Goal: Find specific page/section: Find specific page/section

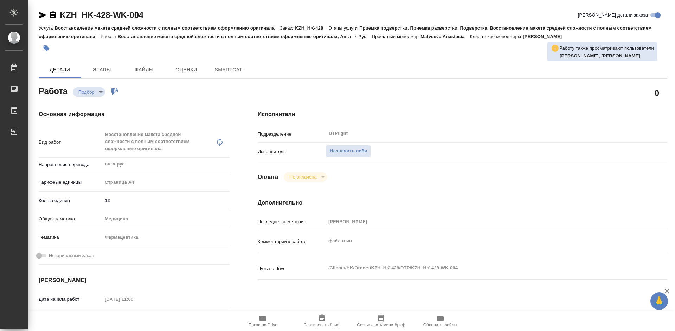
type textarea "x"
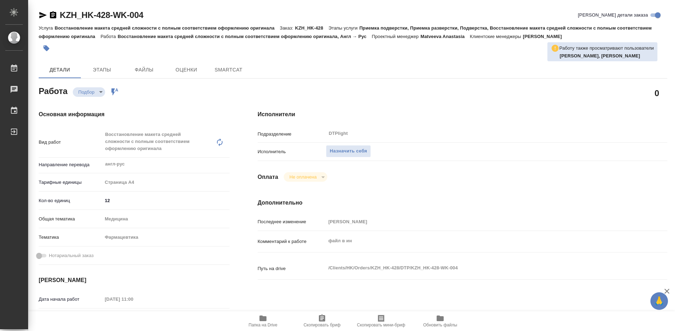
type textarea "x"
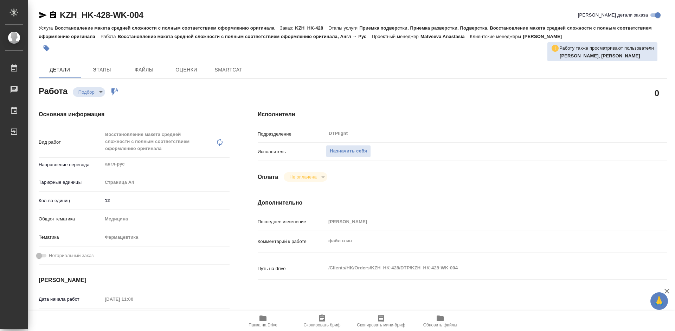
type textarea "x"
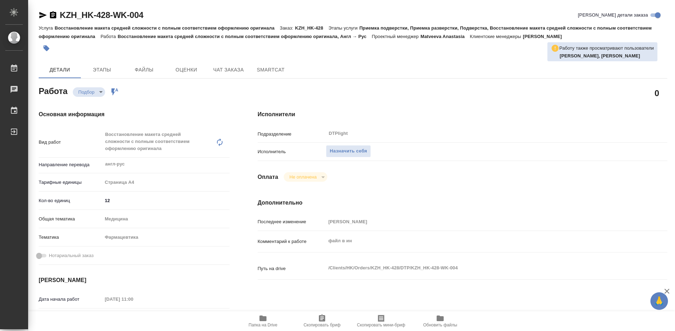
type textarea "x"
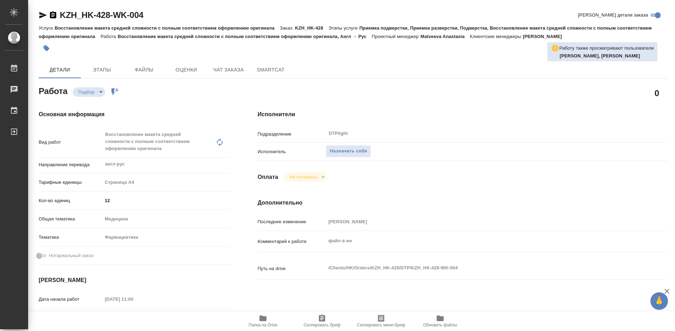
type textarea "x"
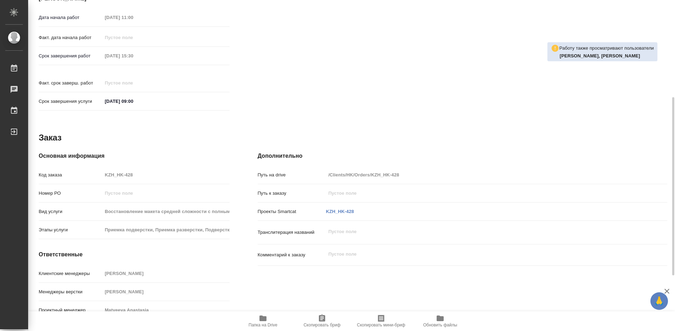
scroll to position [211, 0]
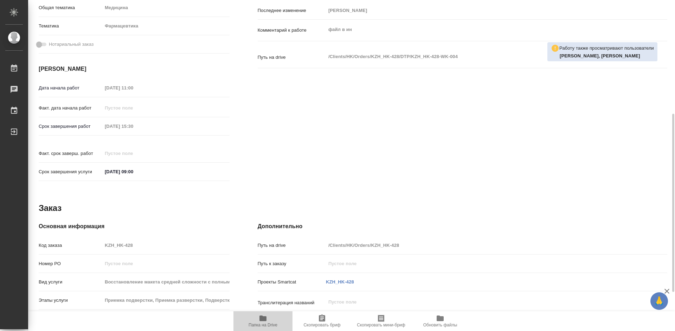
click at [266, 317] on icon "button" at bounding box center [263, 318] width 7 height 6
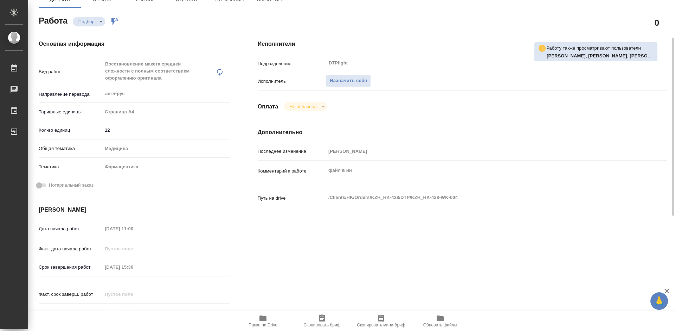
scroll to position [0, 0]
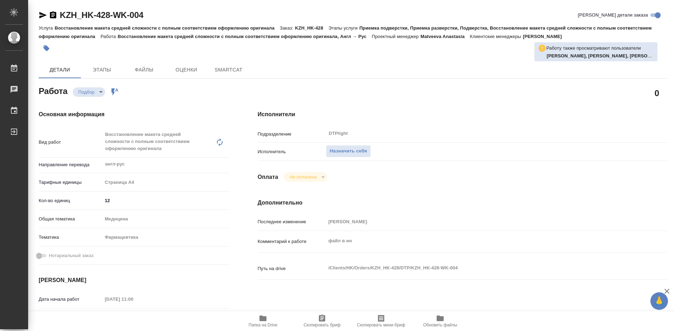
type textarea "x"
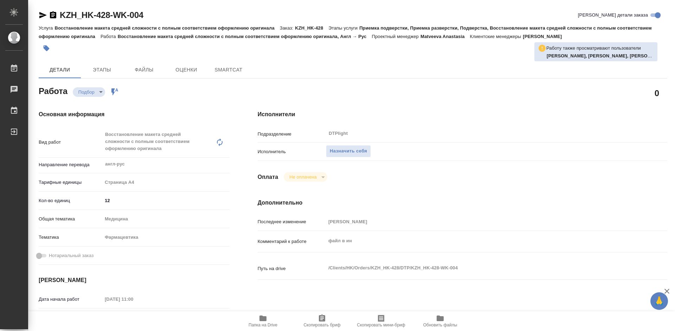
type textarea "x"
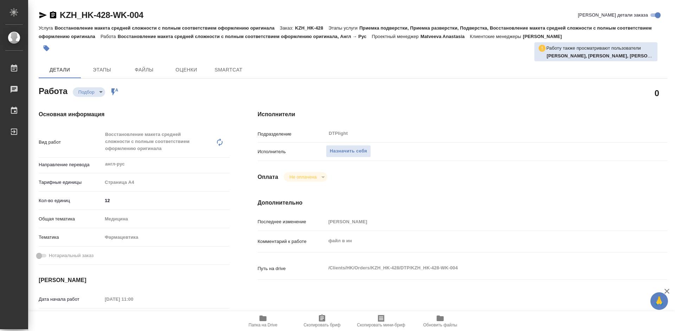
type textarea "x"
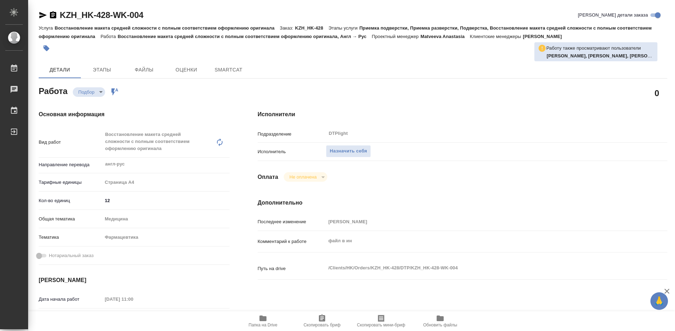
type textarea "x"
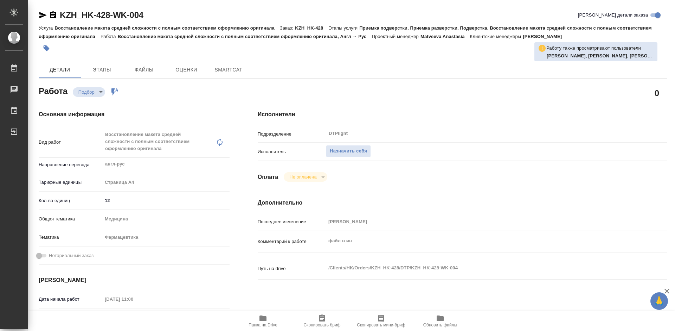
type textarea "x"
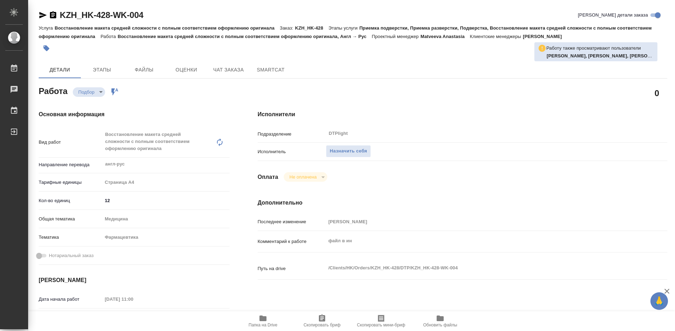
type textarea "x"
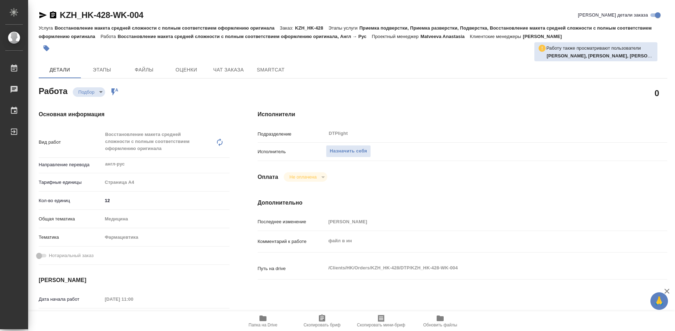
type textarea "x"
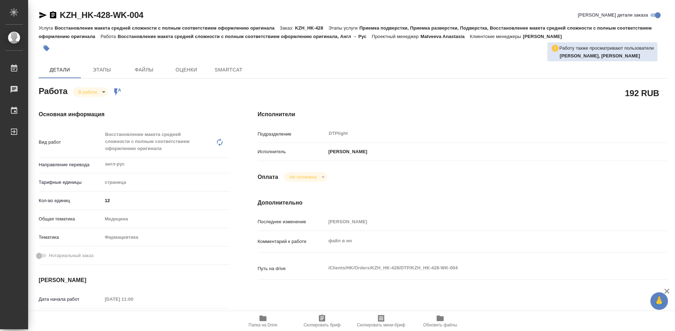
type textarea "x"
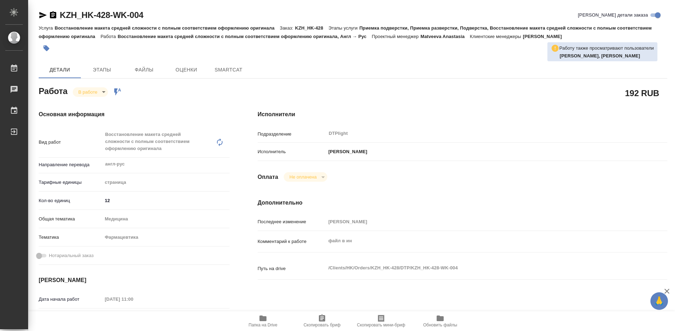
type textarea "x"
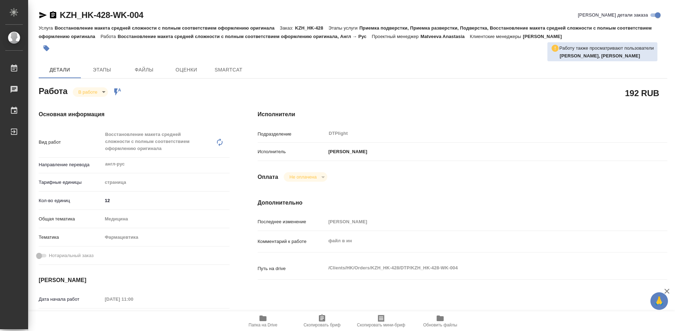
type textarea "x"
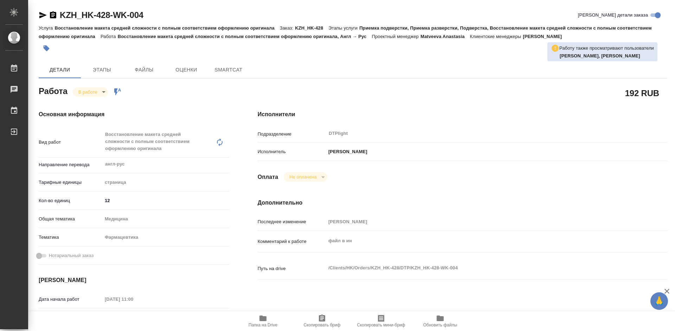
type textarea "x"
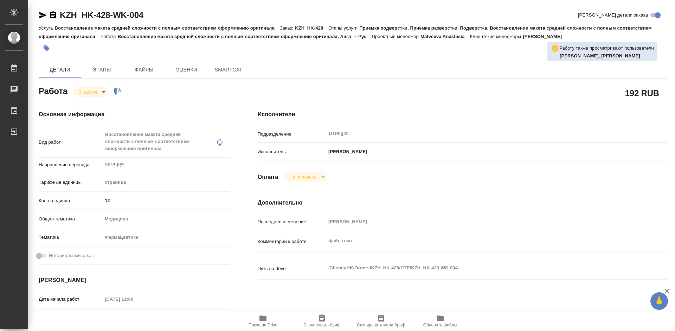
type textarea "x"
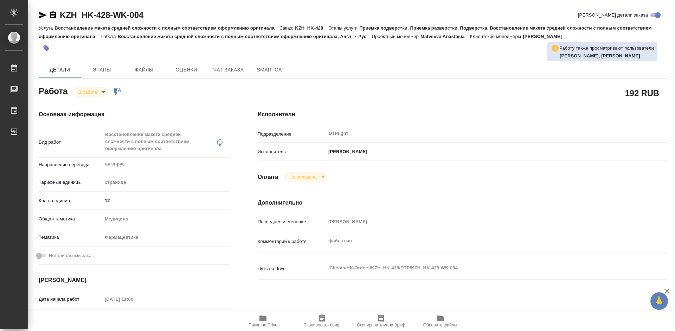
type textarea "x"
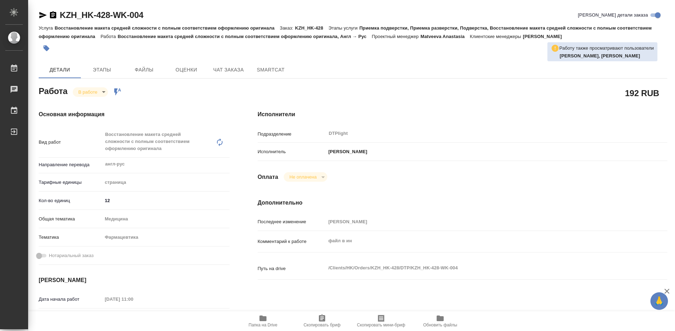
type textarea "x"
